Goal: Task Accomplishment & Management: Use online tool/utility

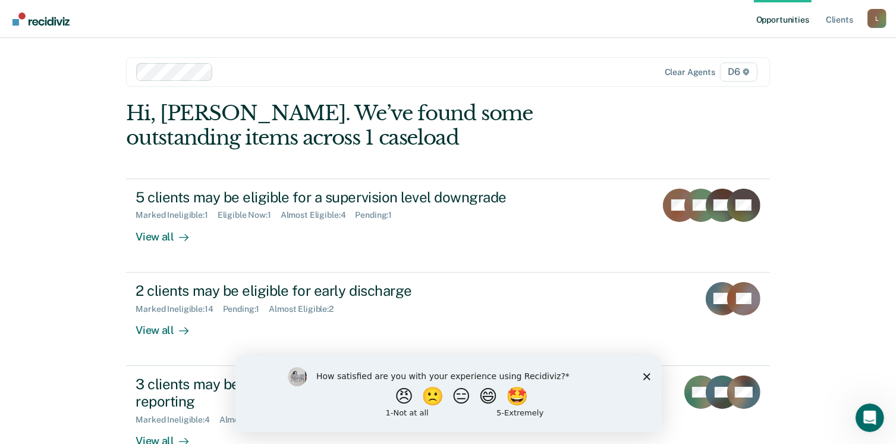
click at [645, 374] on polygon "Close survey" at bounding box center [646, 375] width 7 height 7
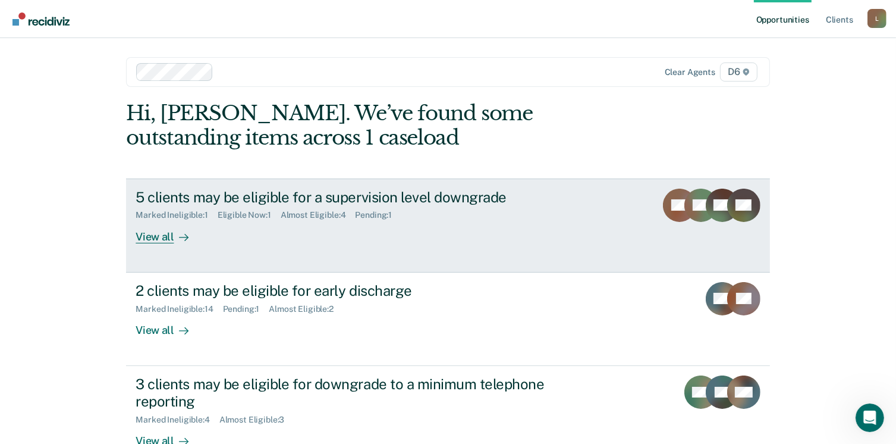
click at [143, 235] on div "View all" at bounding box center [169, 231] width 67 height 23
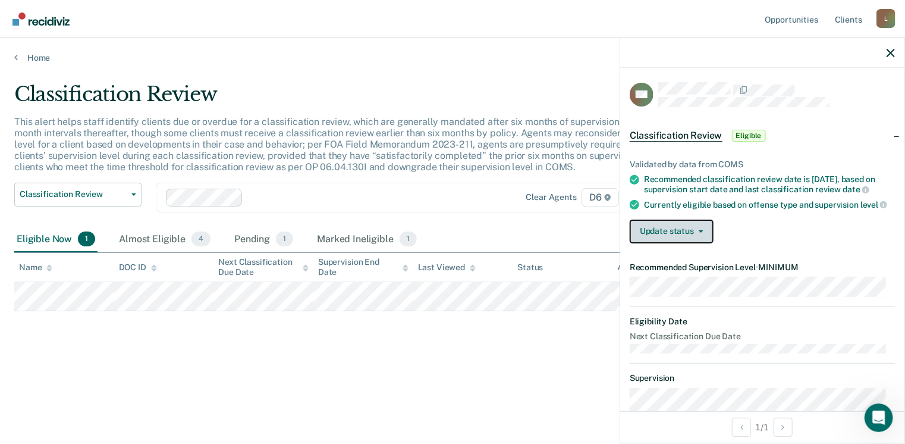
click at [671, 243] on button "Update status" at bounding box center [672, 231] width 84 height 24
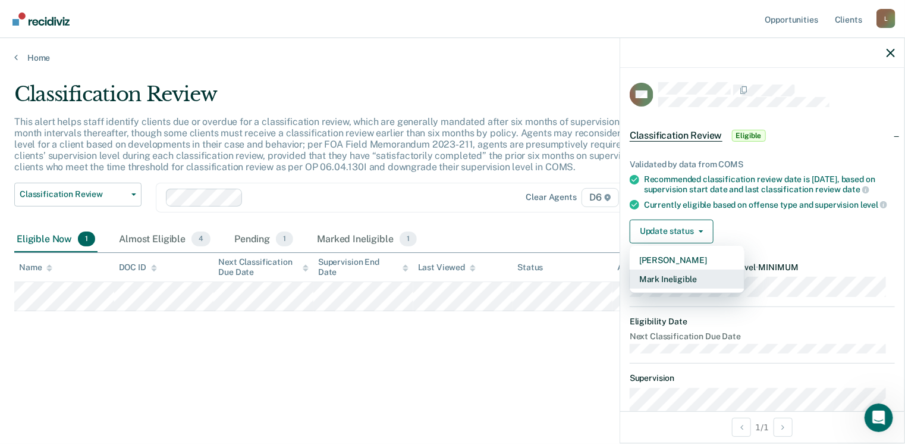
click at [659, 288] on button "Mark Ineligible" at bounding box center [687, 278] width 115 height 19
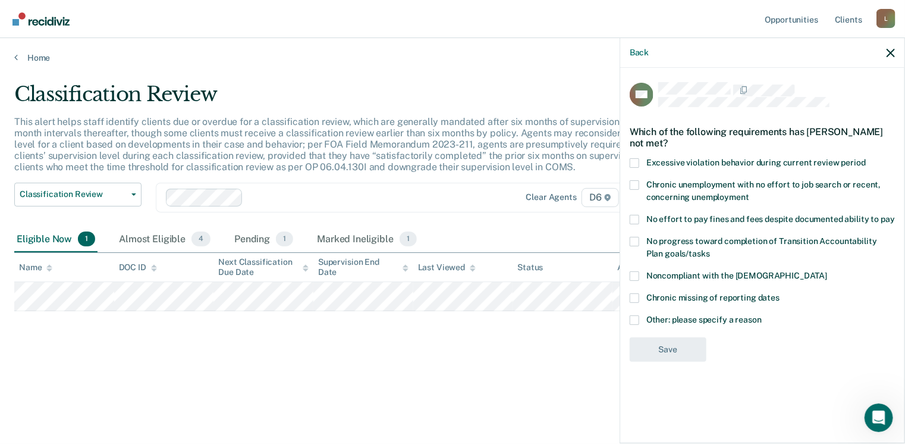
click at [634, 317] on span at bounding box center [635, 320] width 10 height 10
click at [762, 315] on input "Other: please specify a reason" at bounding box center [762, 315] width 0 height 0
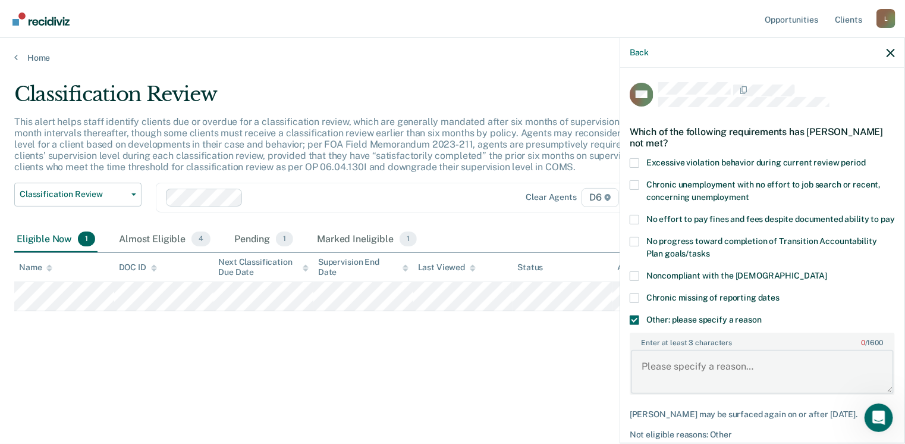
click at [683, 375] on textarea "Enter at least 3 characters 0 / 1600" at bounding box center [762, 372] width 263 height 44
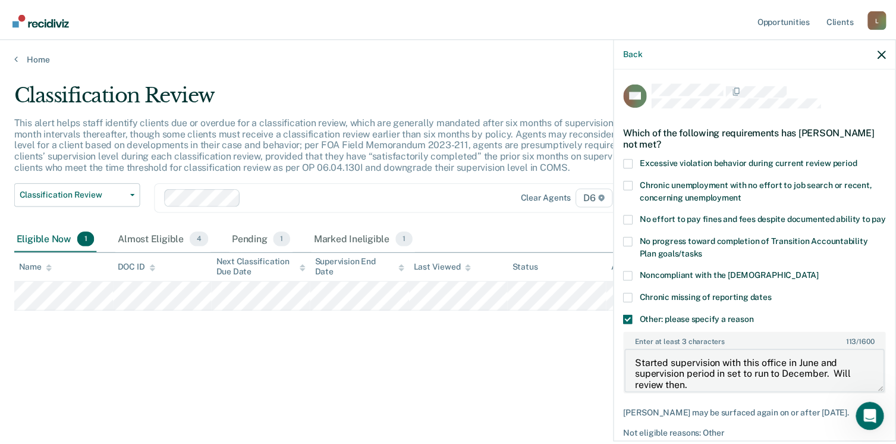
scroll to position [64, 0]
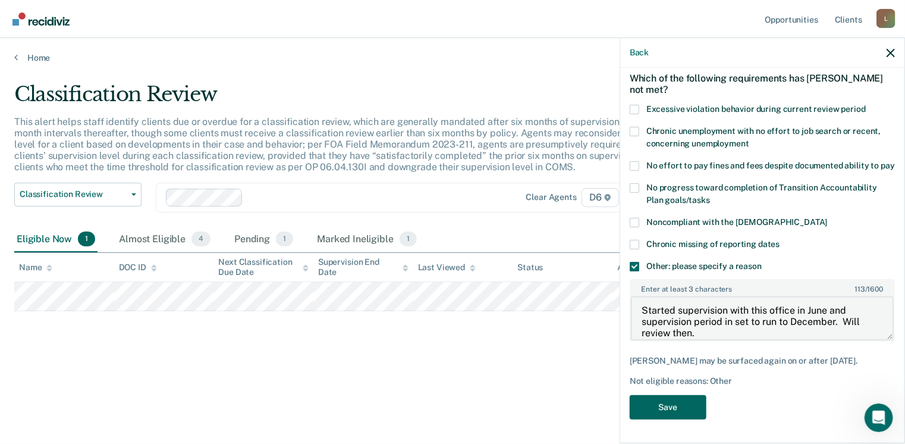
type textarea "Started supervision with this office in June and supervision period in set to r…"
click at [680, 410] on button "Save" at bounding box center [668, 407] width 77 height 24
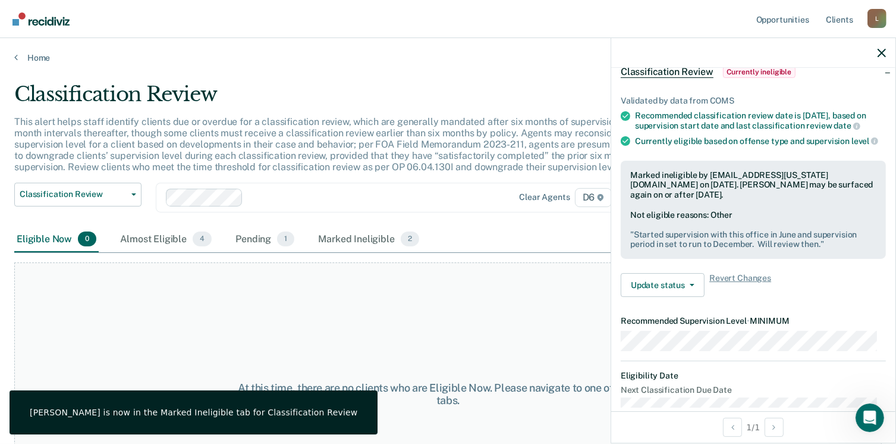
click at [876, 48] on div at bounding box center [753, 53] width 284 height 30
click at [879, 55] on icon "button" at bounding box center [882, 53] width 8 height 8
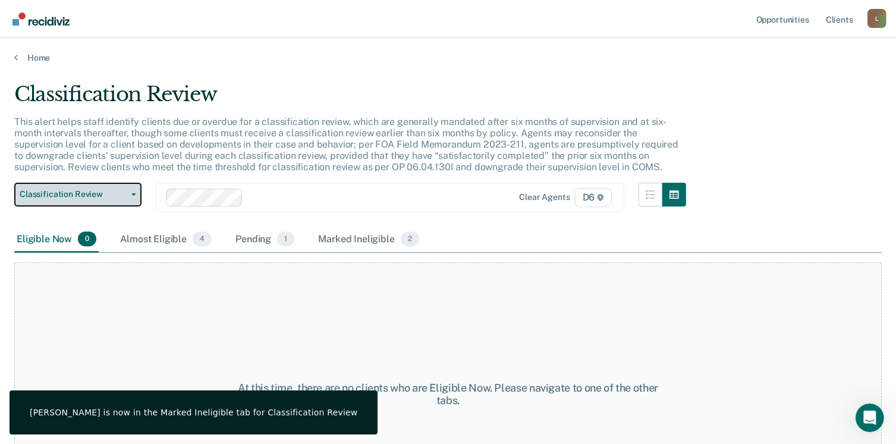
click at [81, 203] on button "Classification Review" at bounding box center [77, 195] width 127 height 24
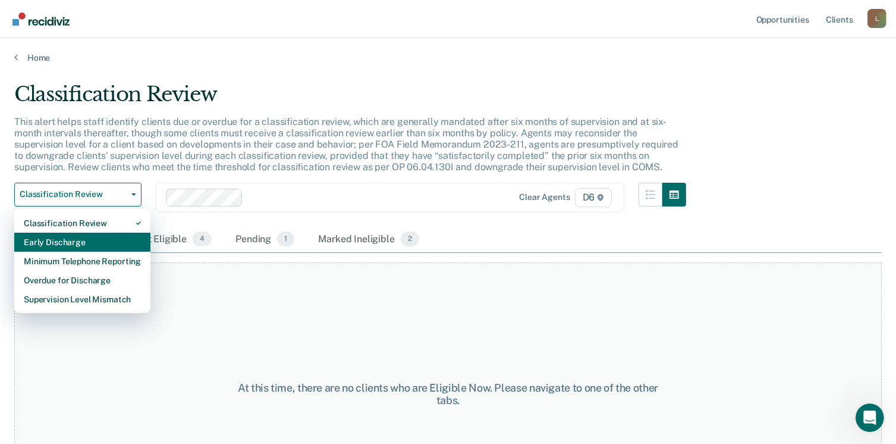
click at [35, 233] on div "Early Discharge" at bounding box center [82, 242] width 117 height 19
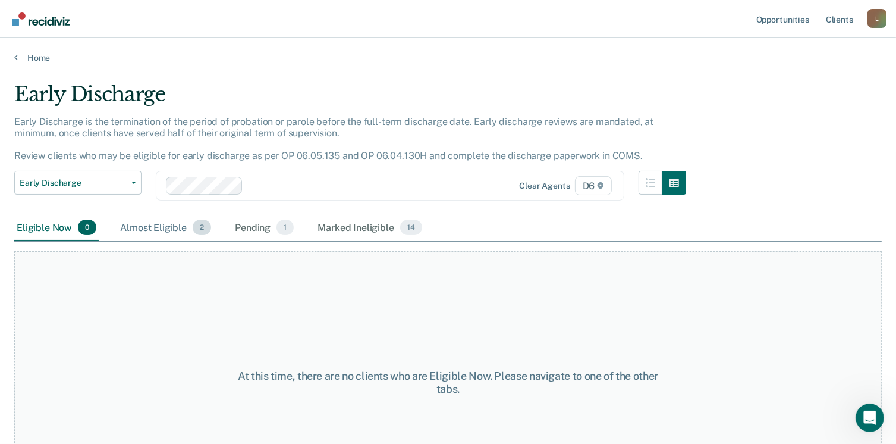
click at [158, 225] on div "Almost Eligible 2" at bounding box center [166, 228] width 96 height 26
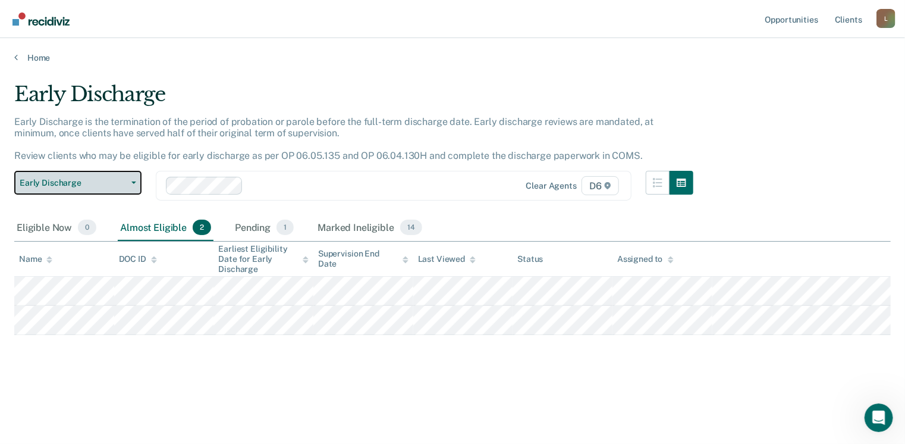
click at [74, 178] on span "Early Discharge" at bounding box center [73, 183] width 107 height 10
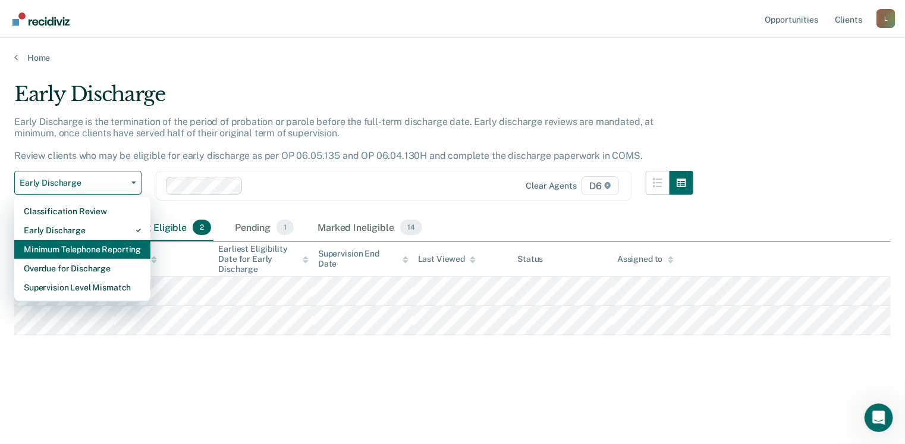
click at [70, 246] on div "Minimum Telephone Reporting" at bounding box center [82, 249] width 117 height 19
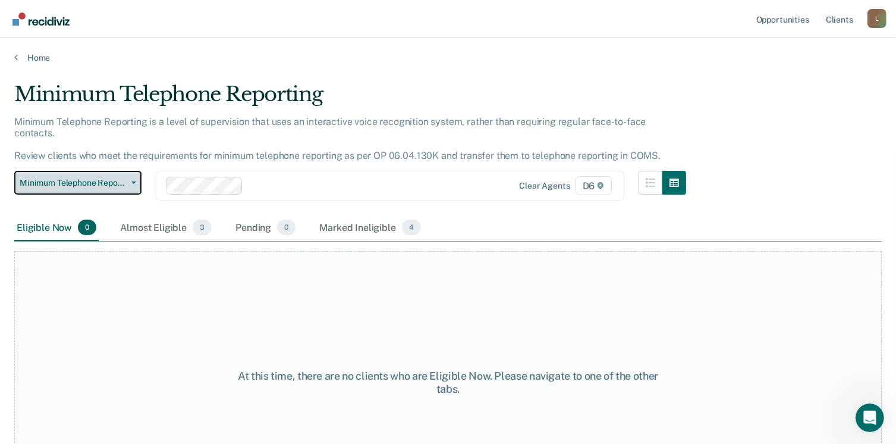
click at [86, 178] on span "Minimum Telephone Reporting" at bounding box center [73, 183] width 107 height 10
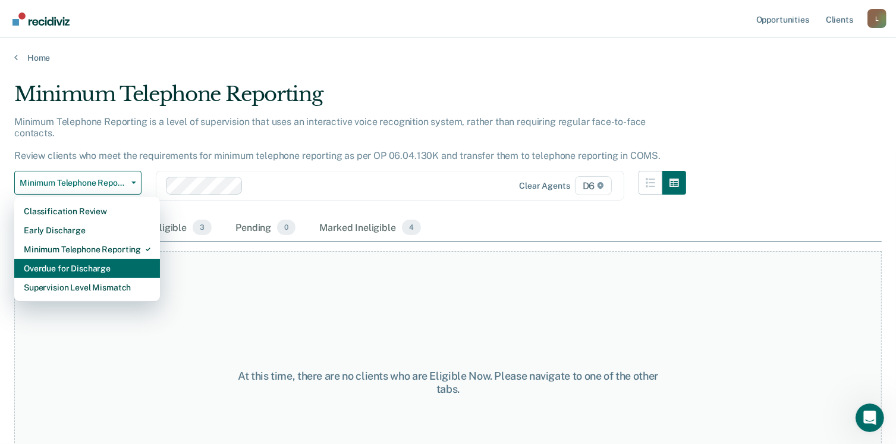
click at [74, 260] on div "Overdue for Discharge" at bounding box center [87, 268] width 127 height 19
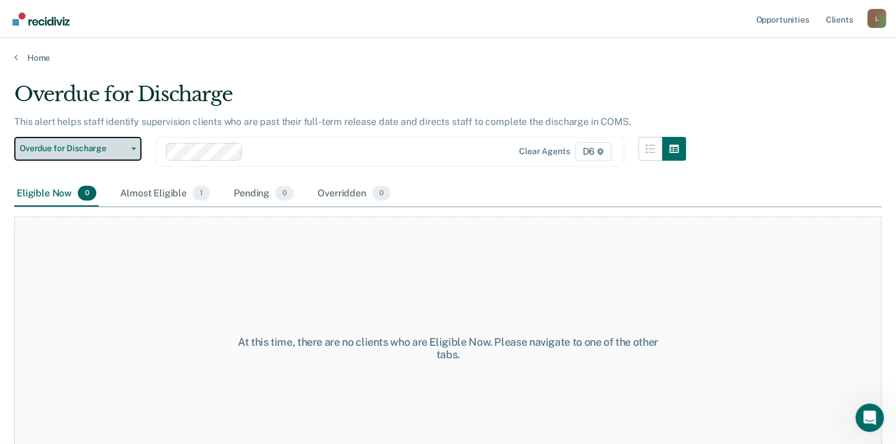
click at [93, 150] on span "Overdue for Discharge" at bounding box center [73, 148] width 107 height 10
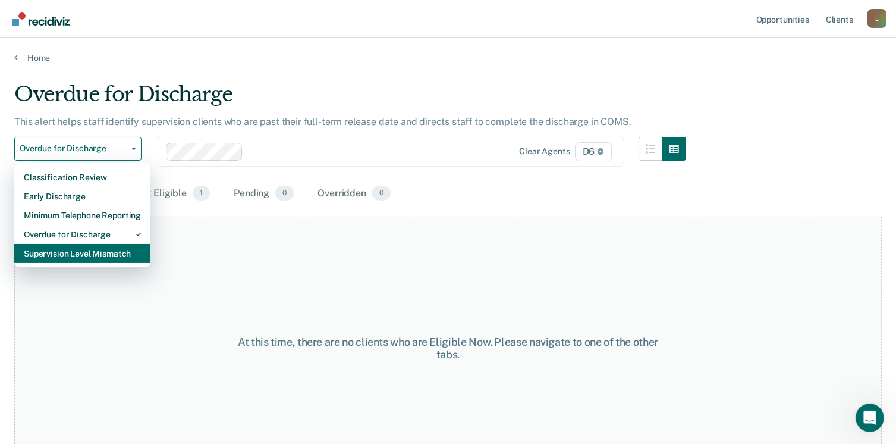
click at [73, 250] on div "Supervision Level Mismatch" at bounding box center [82, 253] width 117 height 19
